Goal: Task Accomplishment & Management: Complete application form

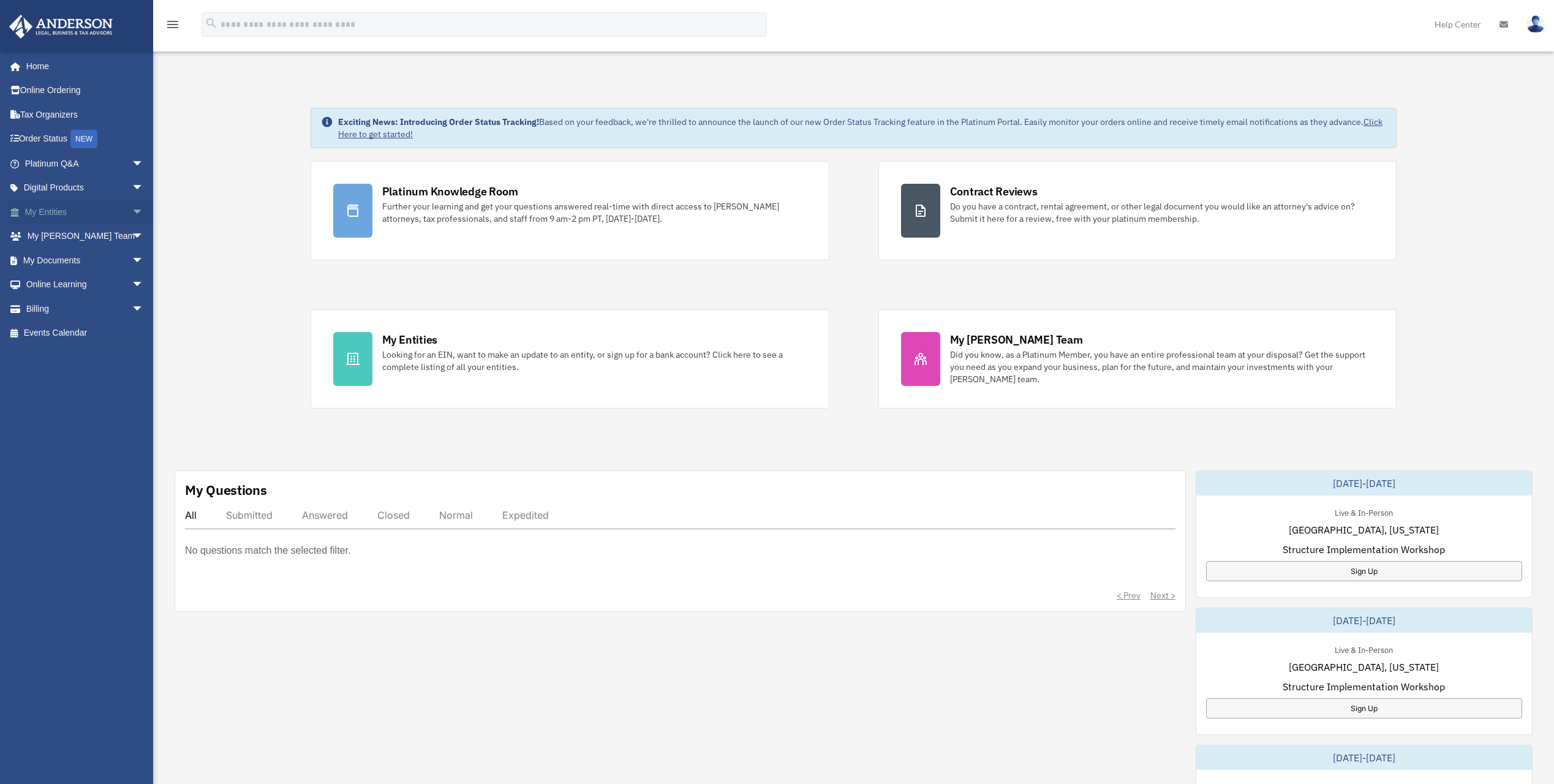
click at [62, 213] on link "My Entities arrow_drop_down" at bounding box center [86, 212] width 153 height 24
click at [132, 214] on span "arrow_drop_down" at bounding box center [144, 212] width 24 height 25
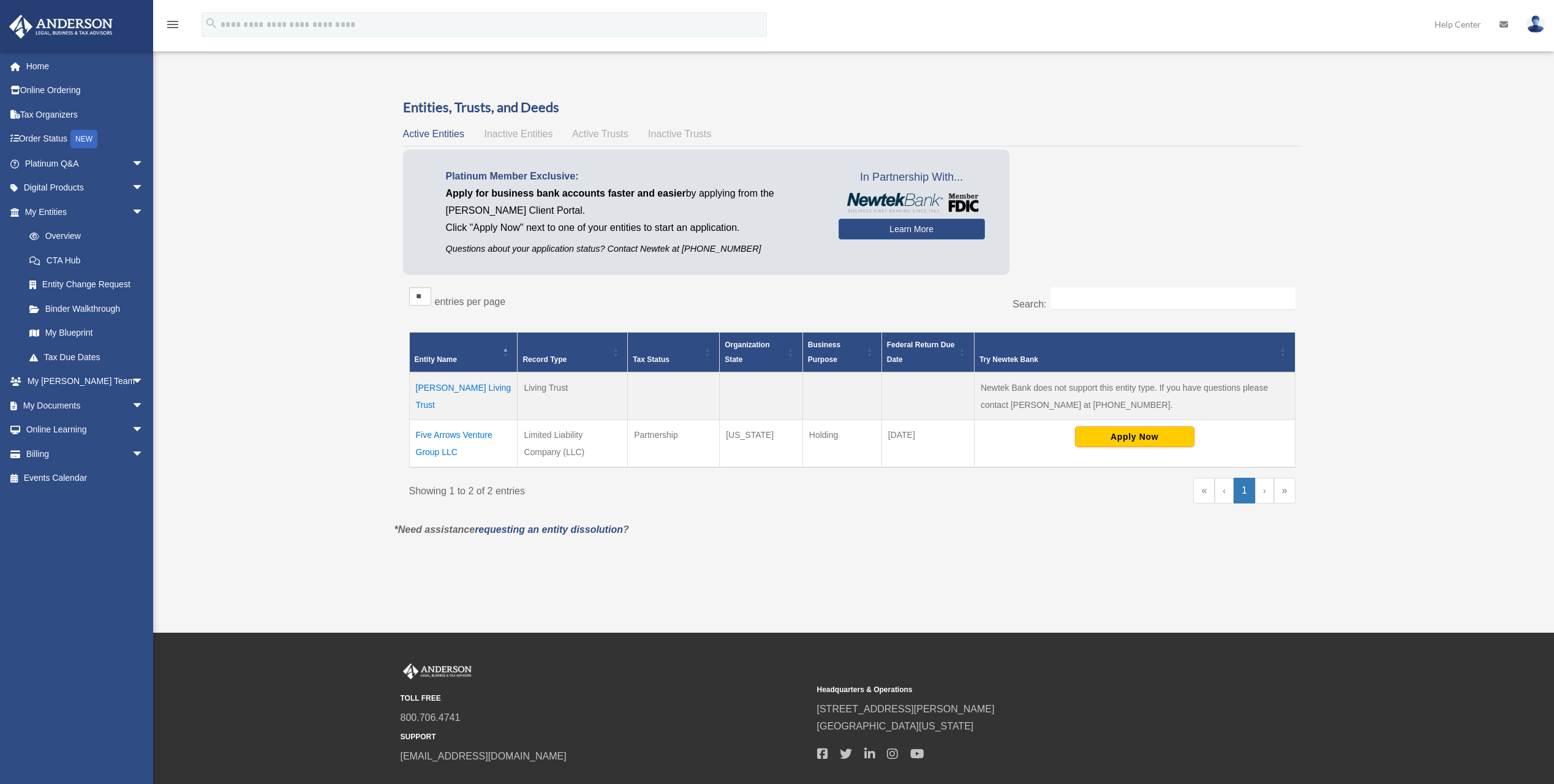
click at [466, 435] on td "Five Arrows Venture Group LLC" at bounding box center [464, 444] width 109 height 48
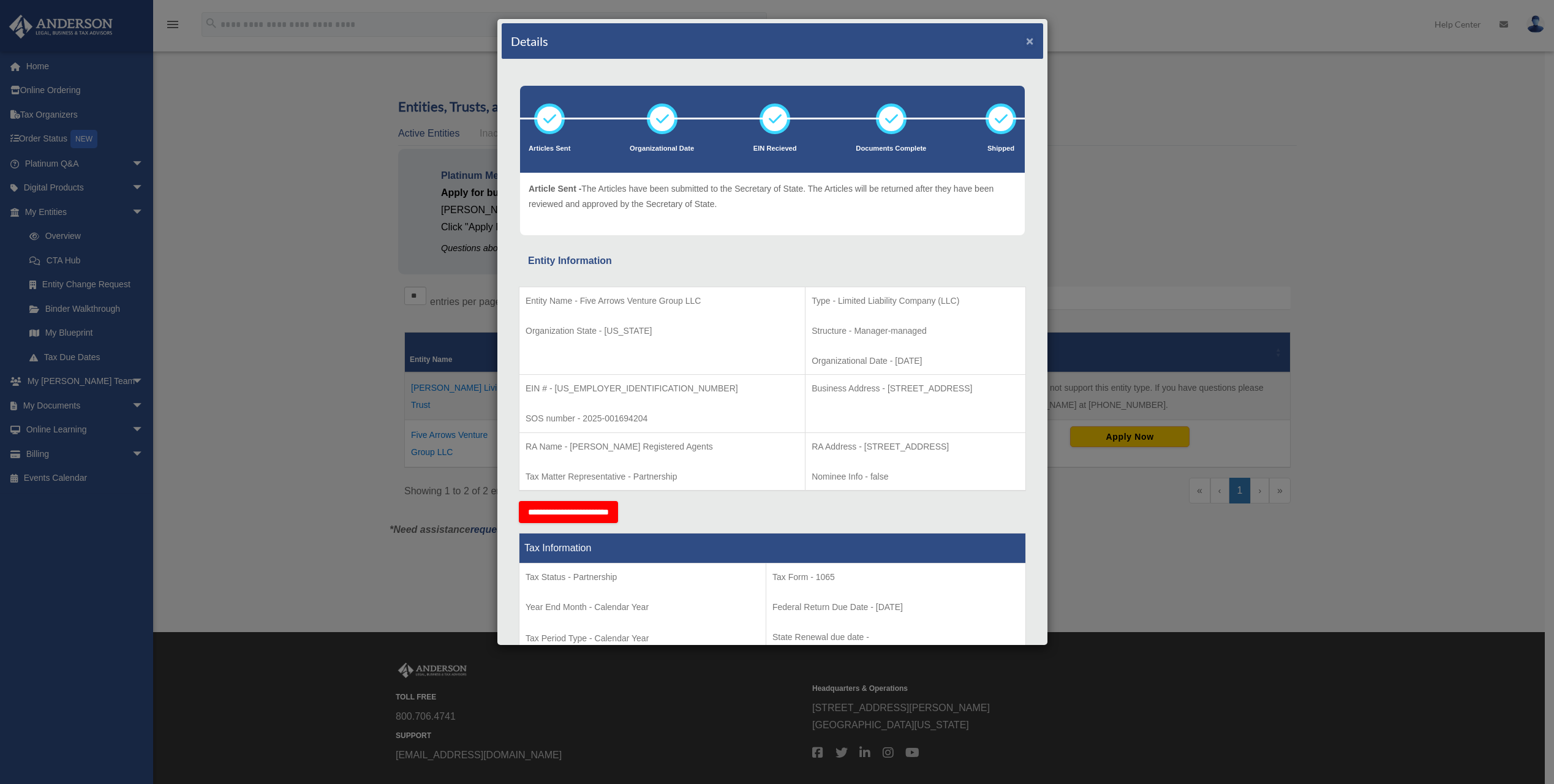
click at [1026, 41] on button "×" at bounding box center [1030, 41] width 8 height 13
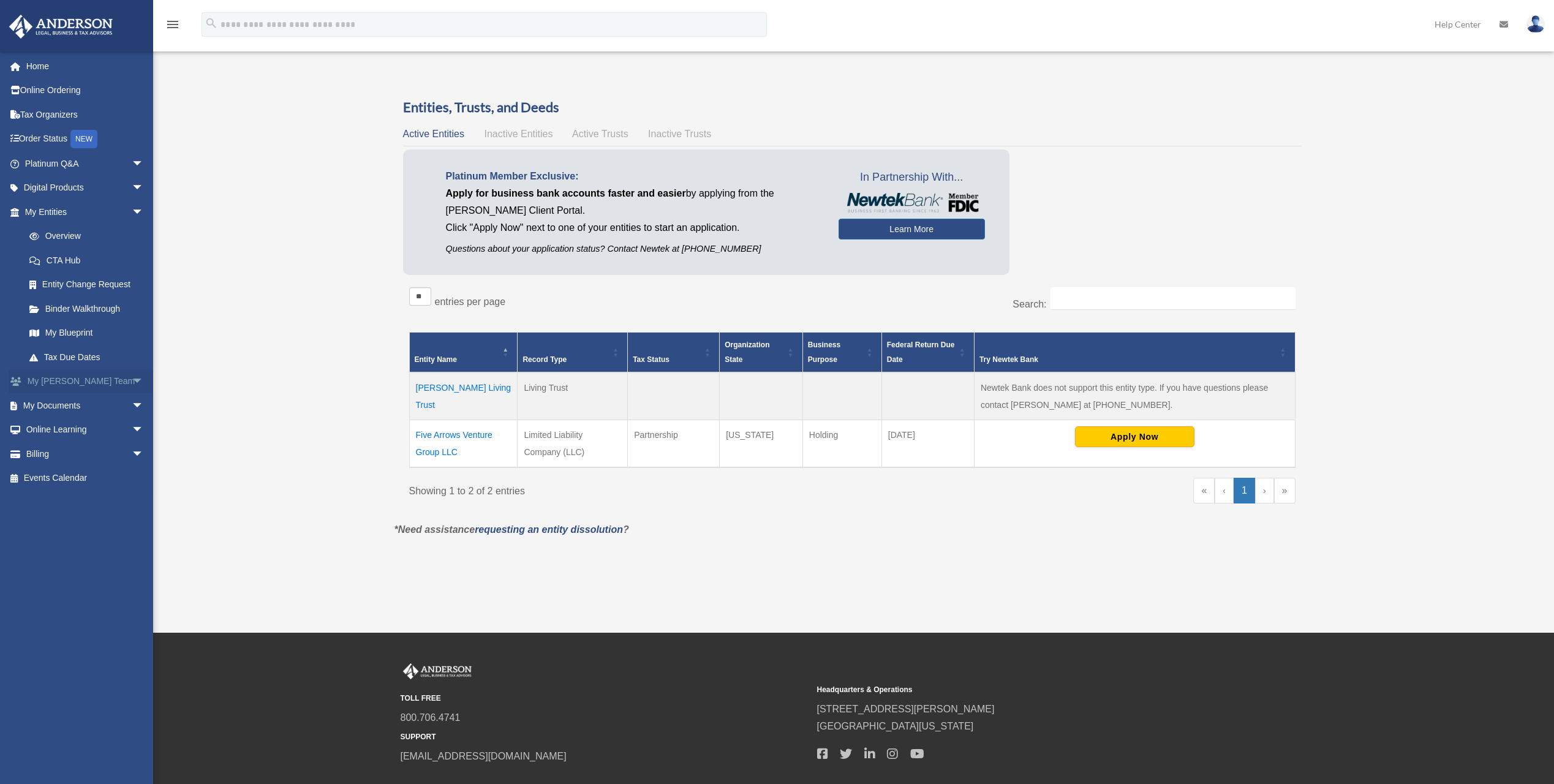
click at [132, 377] on span "arrow_drop_down" at bounding box center [144, 381] width 24 height 25
click at [132, 481] on span "arrow_drop_down" at bounding box center [144, 493] width 24 height 25
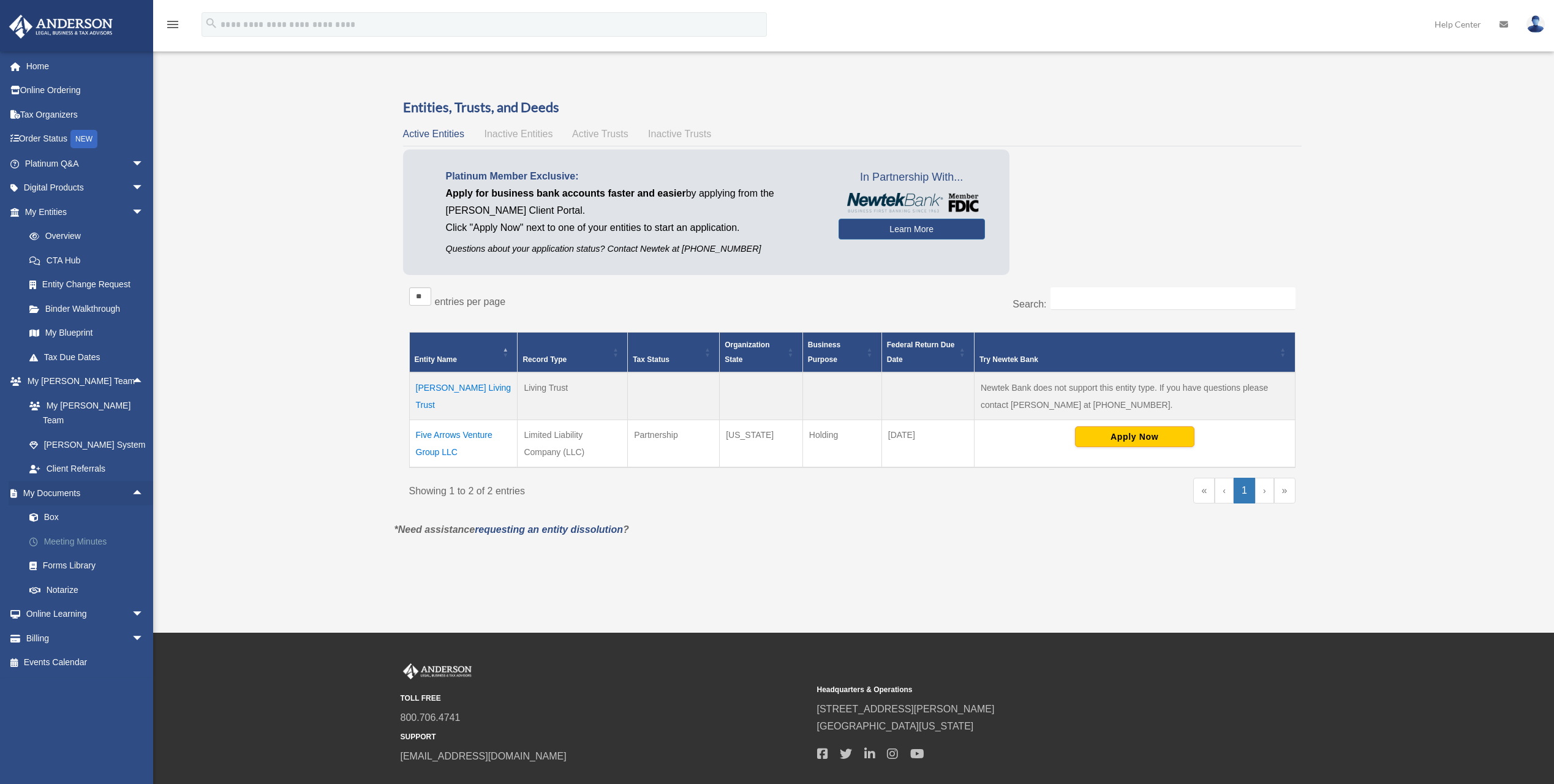
click at [75, 529] on link "Meeting Minutes" at bounding box center [90, 542] width 145 height 24
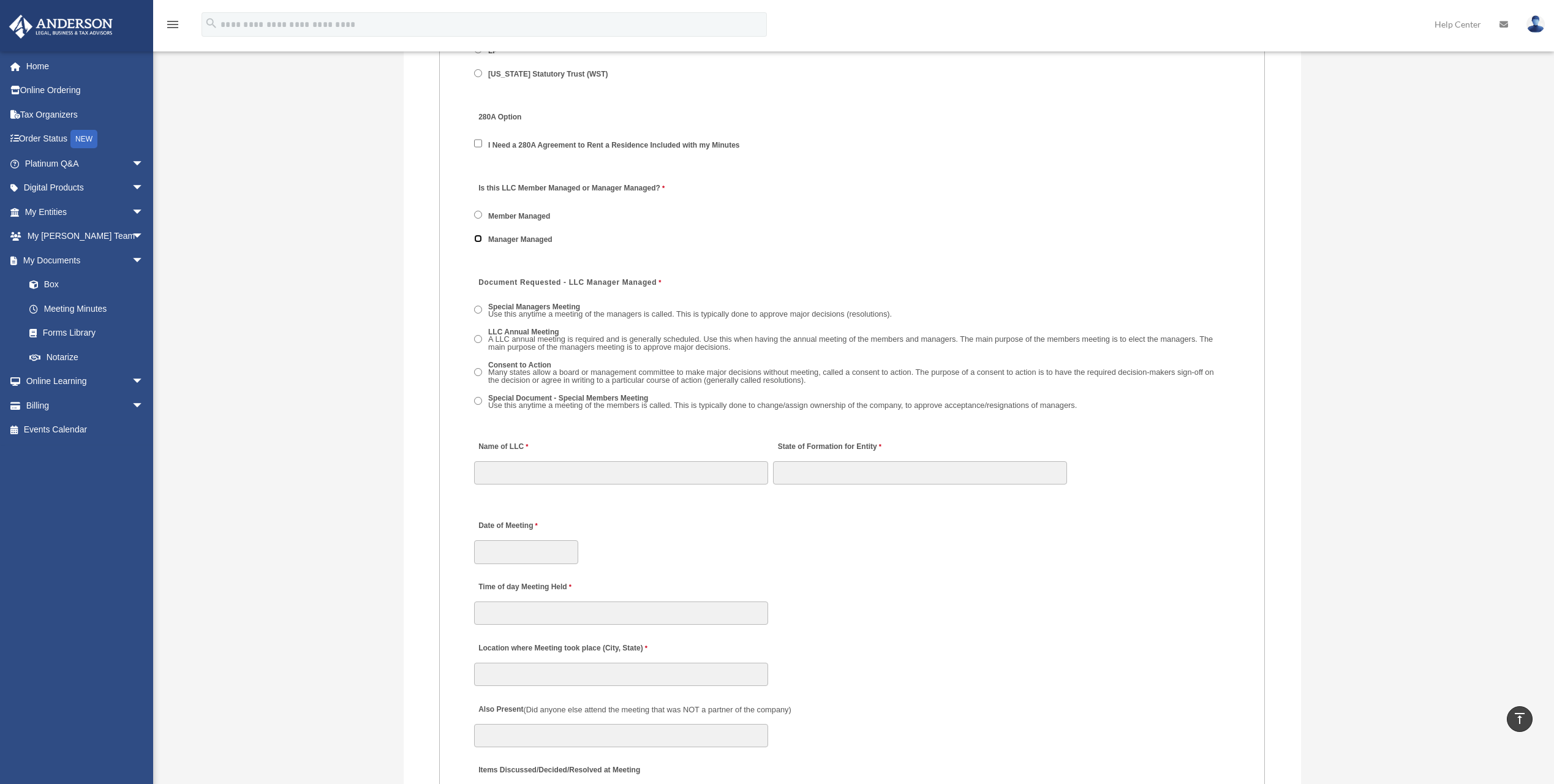
scroll to position [1654, 0]
click at [511, 472] on input "Name of LLC" at bounding box center [621, 472] width 294 height 23
click at [786, 574] on fieldset "MEETING INFORMATION Please limit 1 meeting per 1 entity for each submission. Ty…" at bounding box center [852, 741] width 826 height 1679
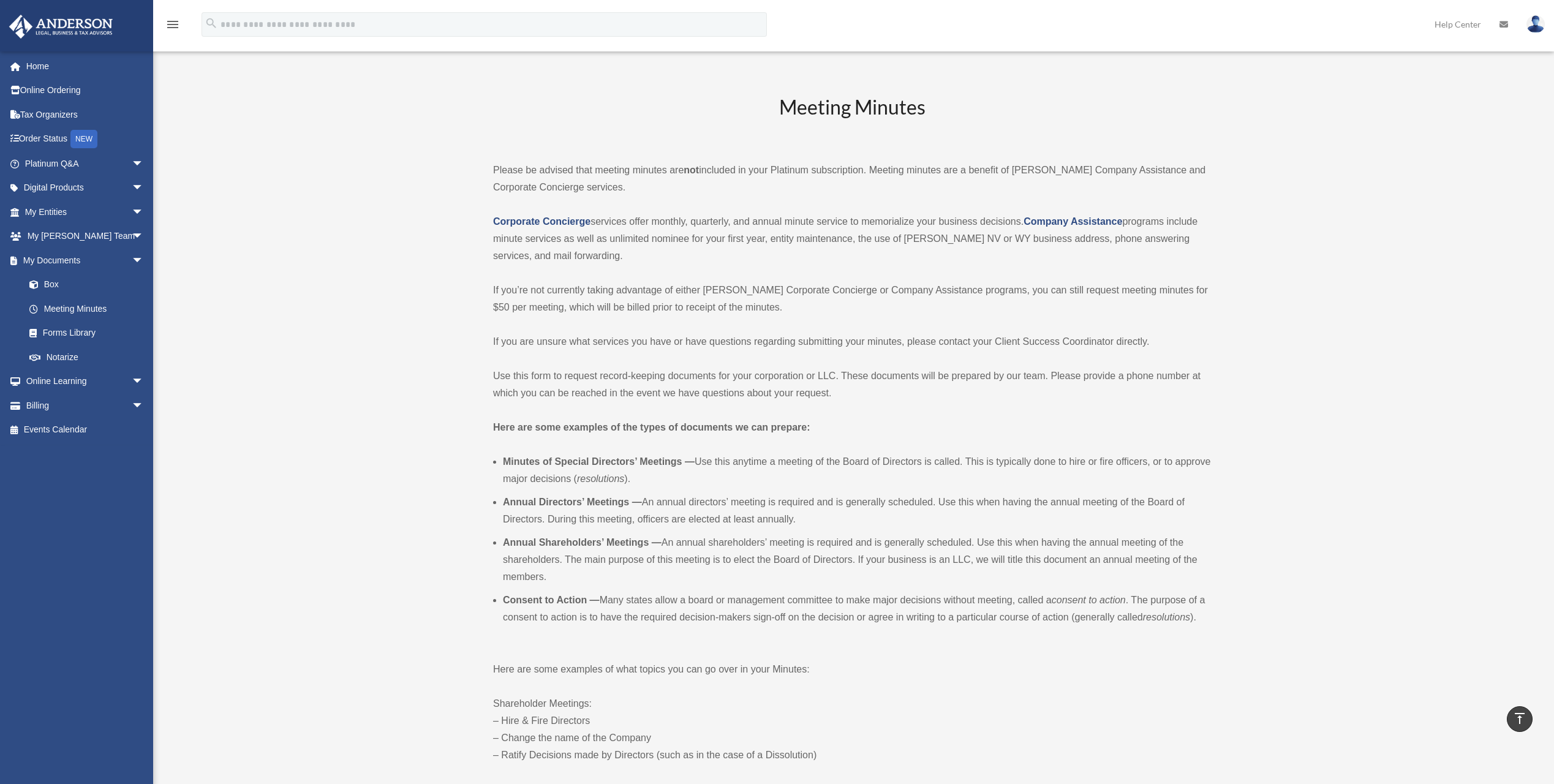
scroll to position [0, 0]
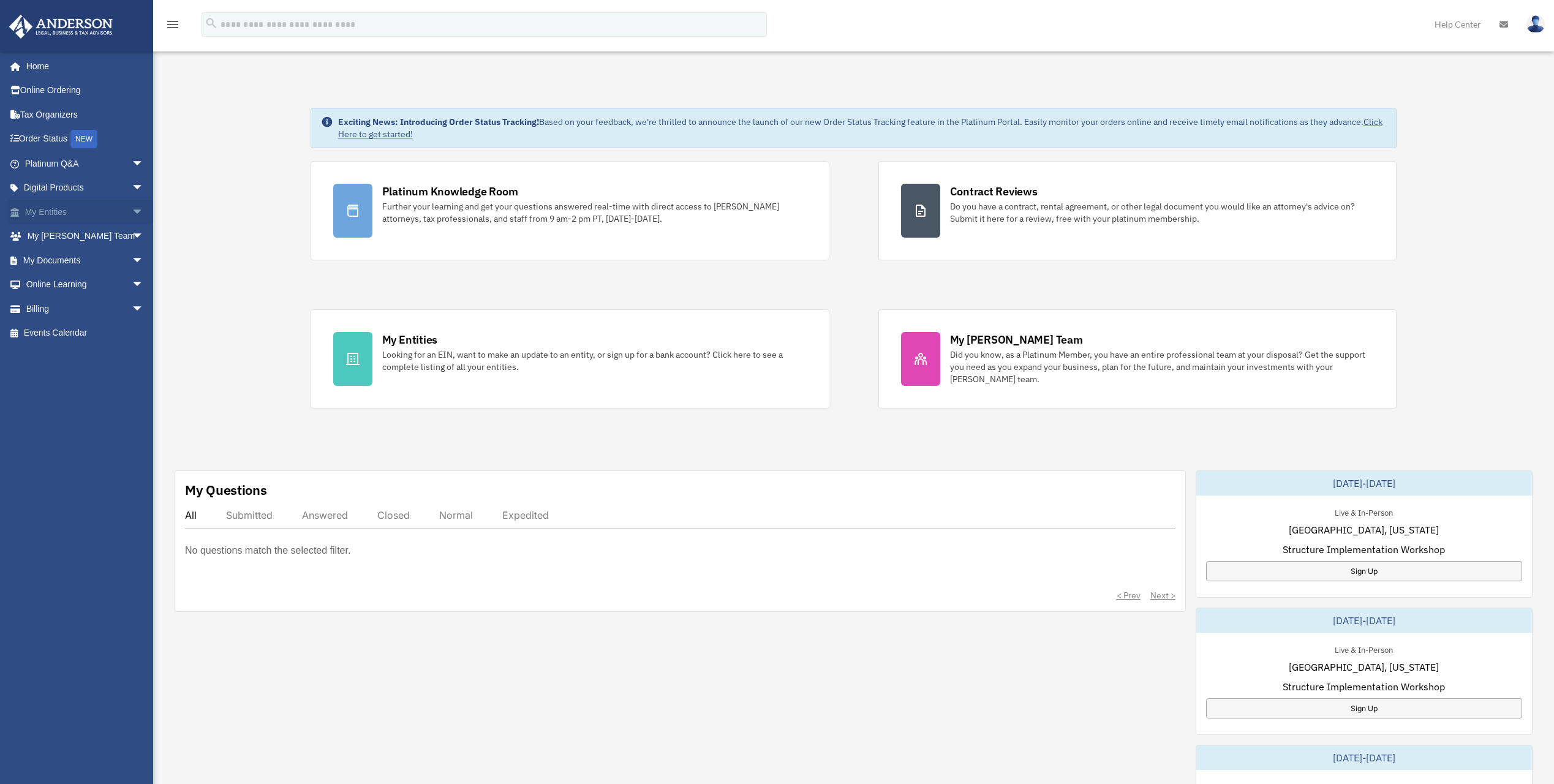
click at [132, 212] on span "arrow_drop_down" at bounding box center [144, 212] width 24 height 25
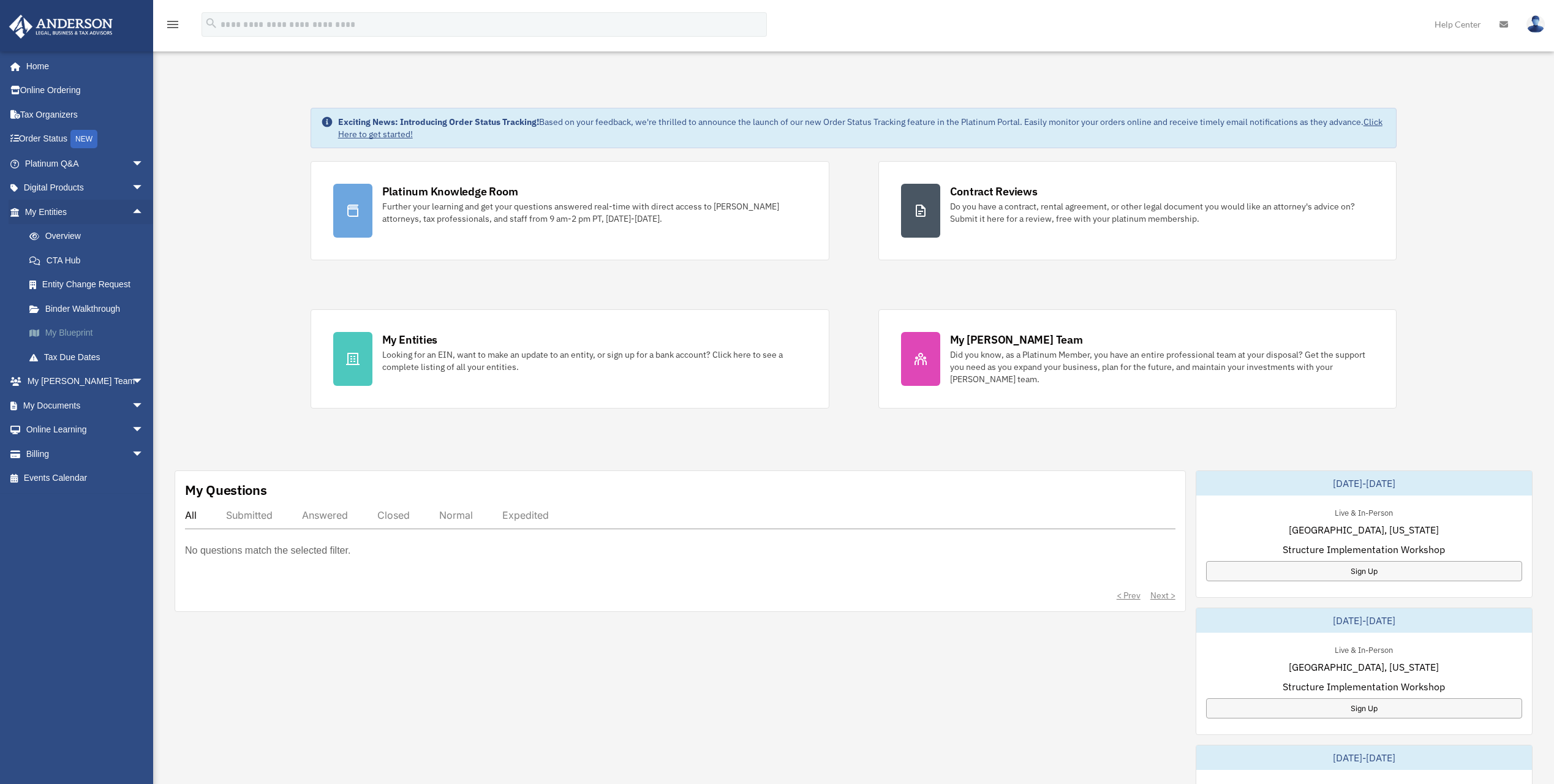
click at [73, 326] on link "My Blueprint" at bounding box center [90, 333] width 145 height 24
